Goal: Check status: Check status

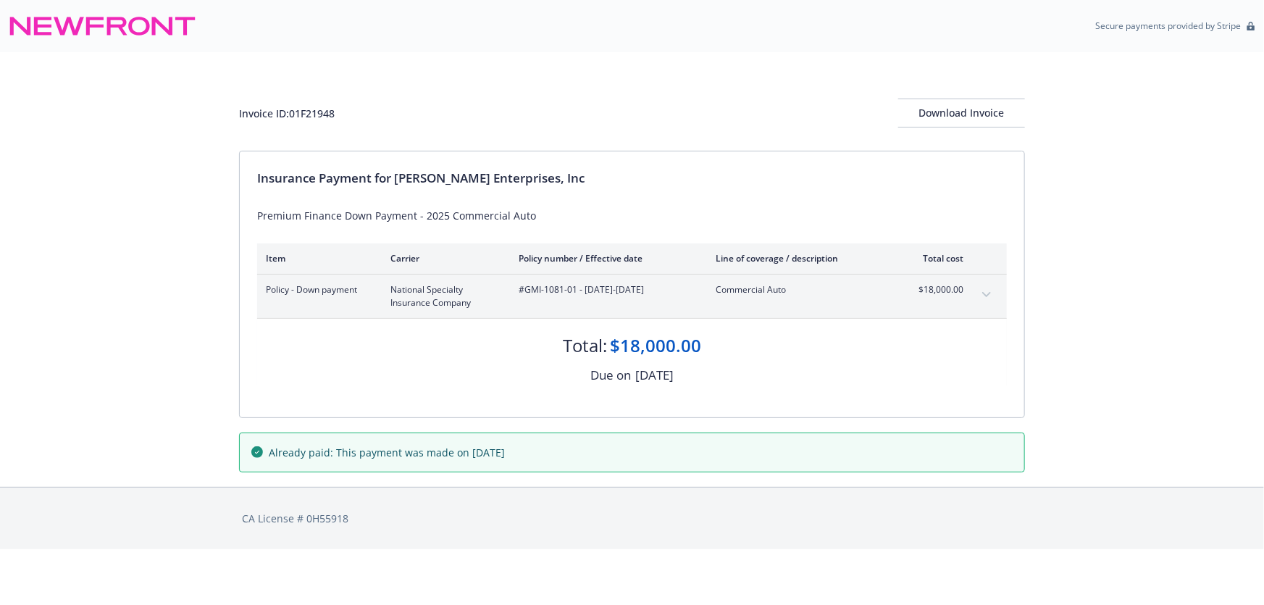
click at [985, 293] on icon "expand content" at bounding box center [986, 294] width 9 height 5
